Goal: Task Accomplishment & Management: Use online tool/utility

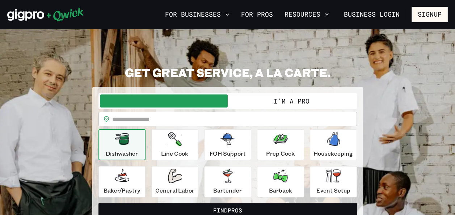
click at [115, 148] on div "Dishwasher" at bounding box center [122, 145] width 32 height 26
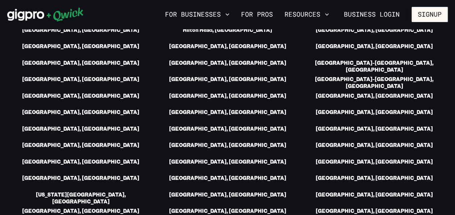
scroll to position [1053, 0]
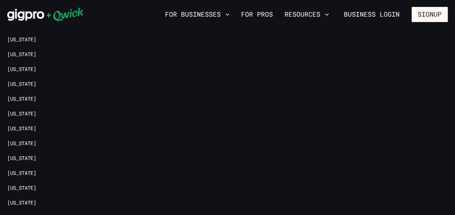
scroll to position [1460, 0]
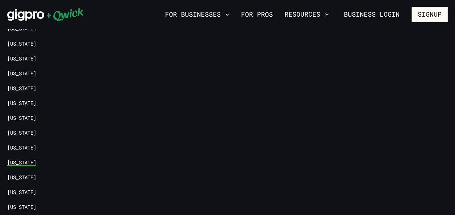
click at [33, 159] on link "[US_STATE]" at bounding box center [21, 162] width 29 height 7
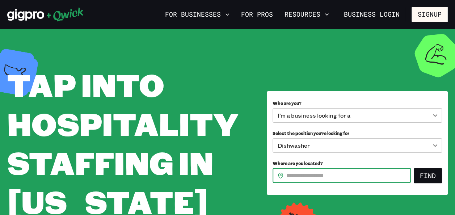
click at [327, 181] on input "Where are you located?" at bounding box center [348, 175] width 124 height 14
type input "*****"
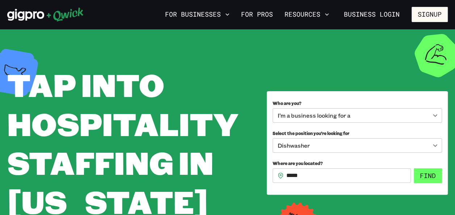
click at [432, 174] on button "Find" at bounding box center [427, 175] width 28 height 15
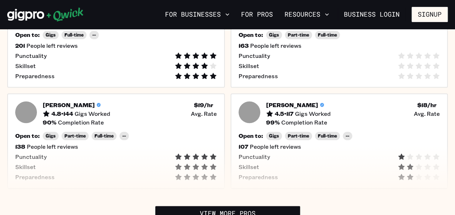
scroll to position [378, 0]
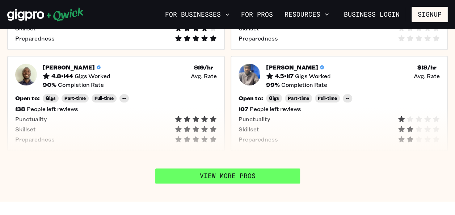
click at [224, 179] on link "View More Pros" at bounding box center [227, 175] width 145 height 15
